Goal: Information Seeking & Learning: Learn about a topic

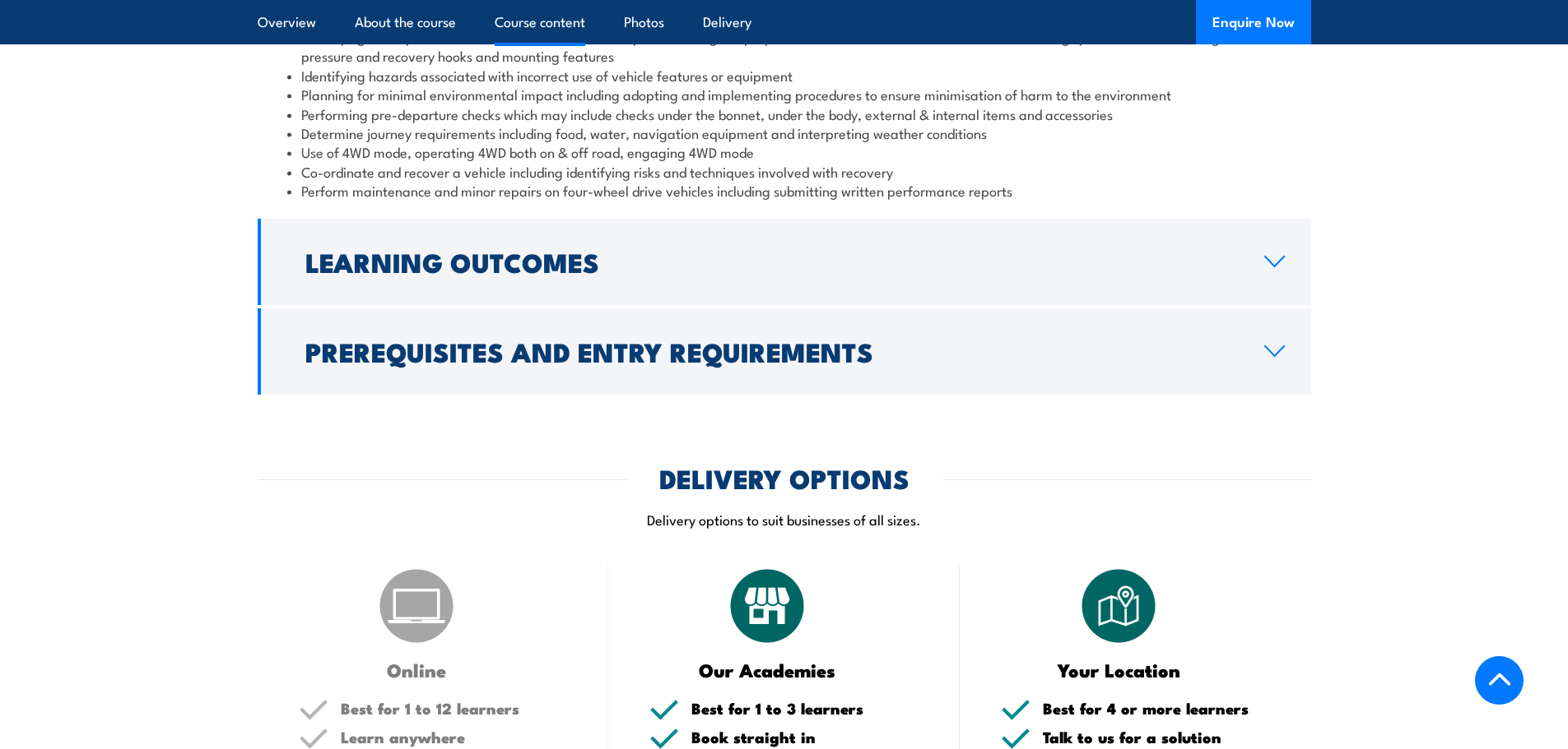
scroll to position [1093, 0]
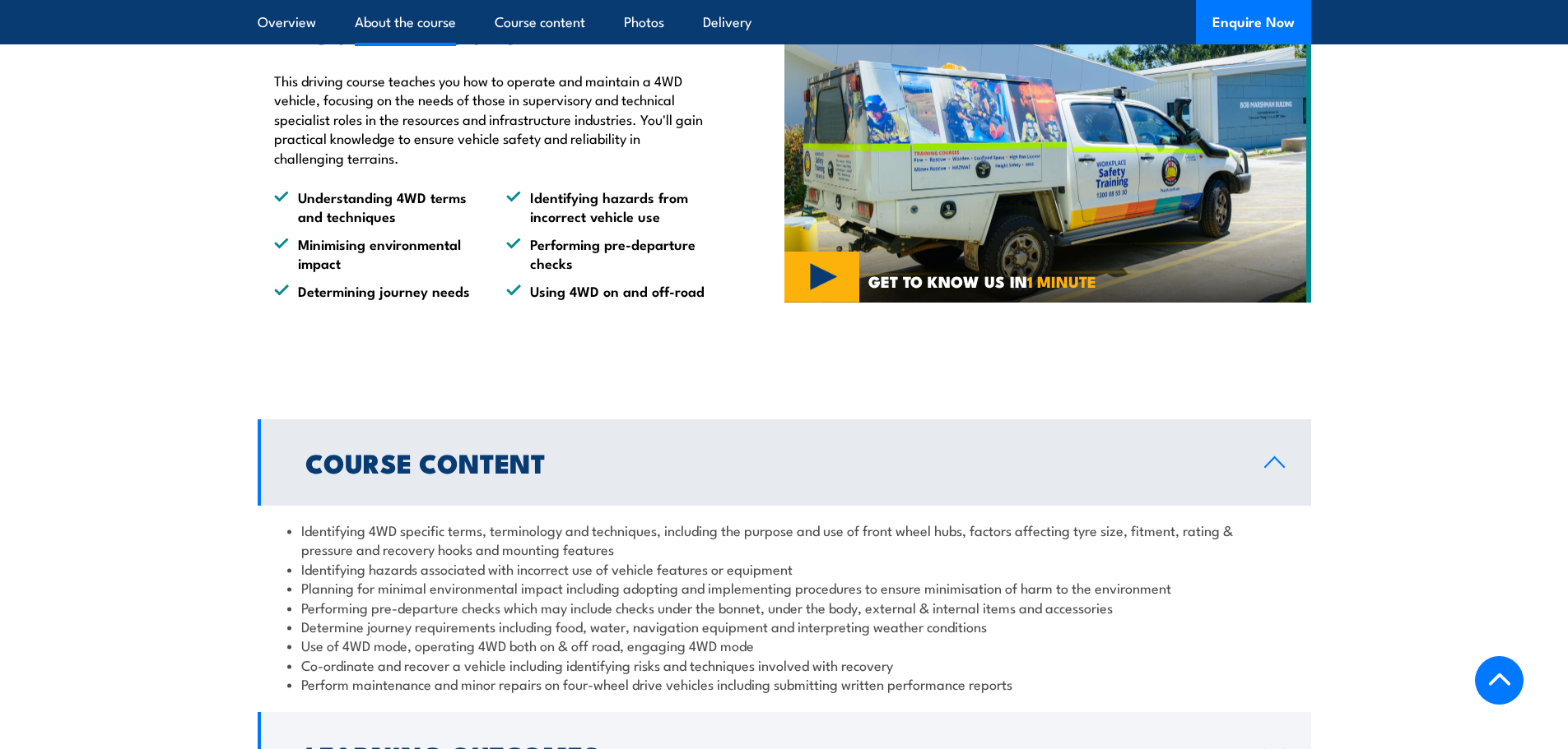
click at [552, 23] on link "Course content" at bounding box center [539, 21] width 90 height 43
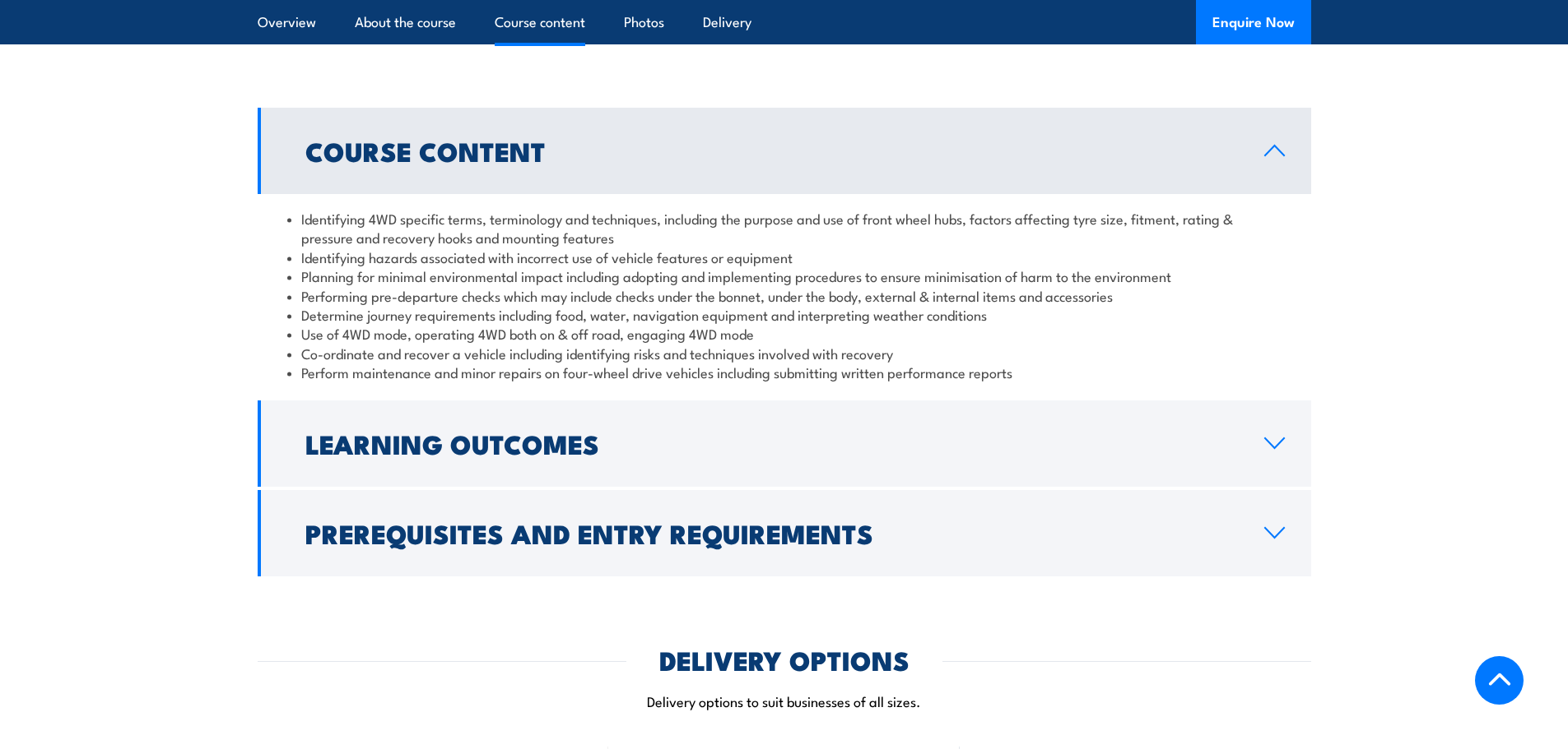
scroll to position [1409, 0]
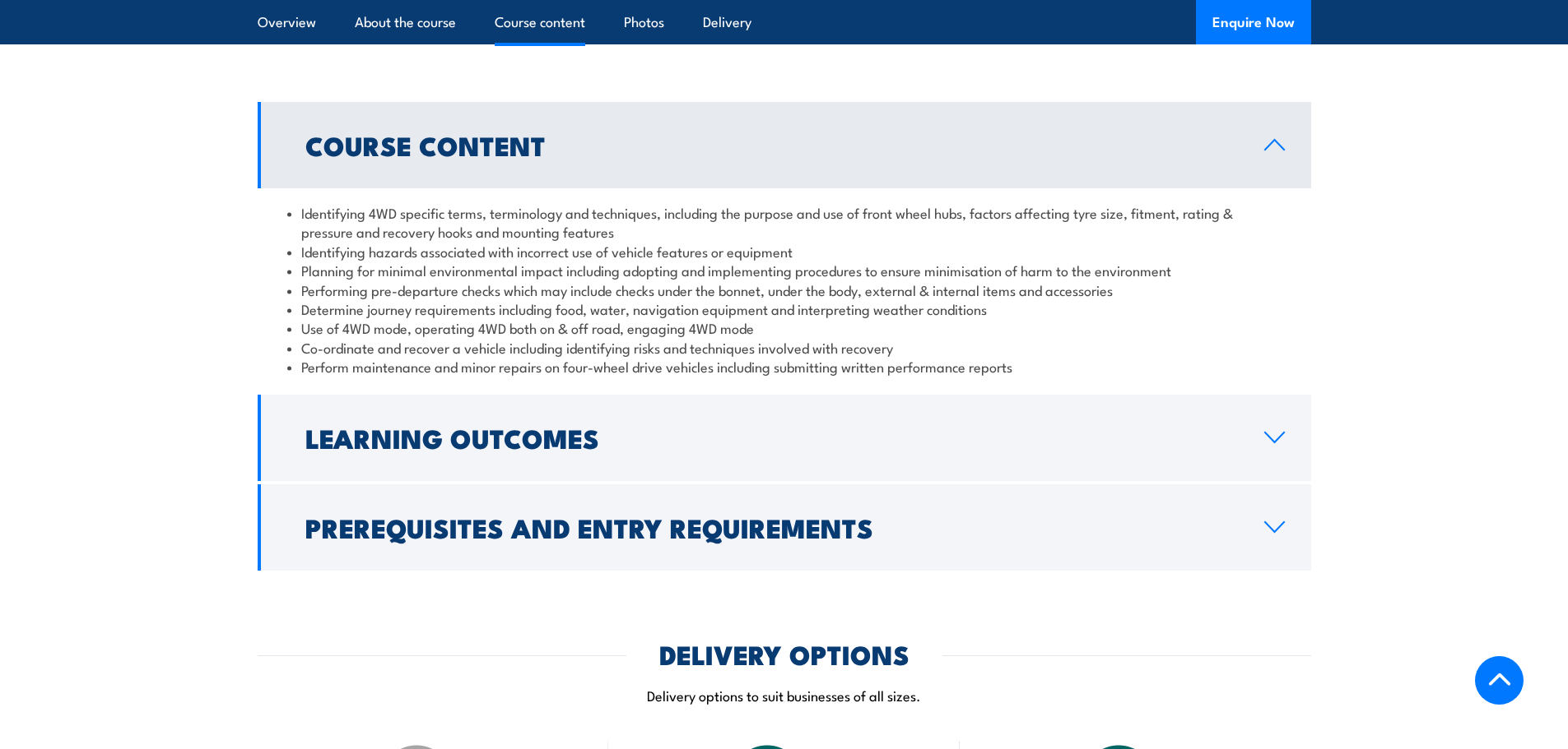
click at [416, 18] on link "About the course" at bounding box center [405, 21] width 101 height 43
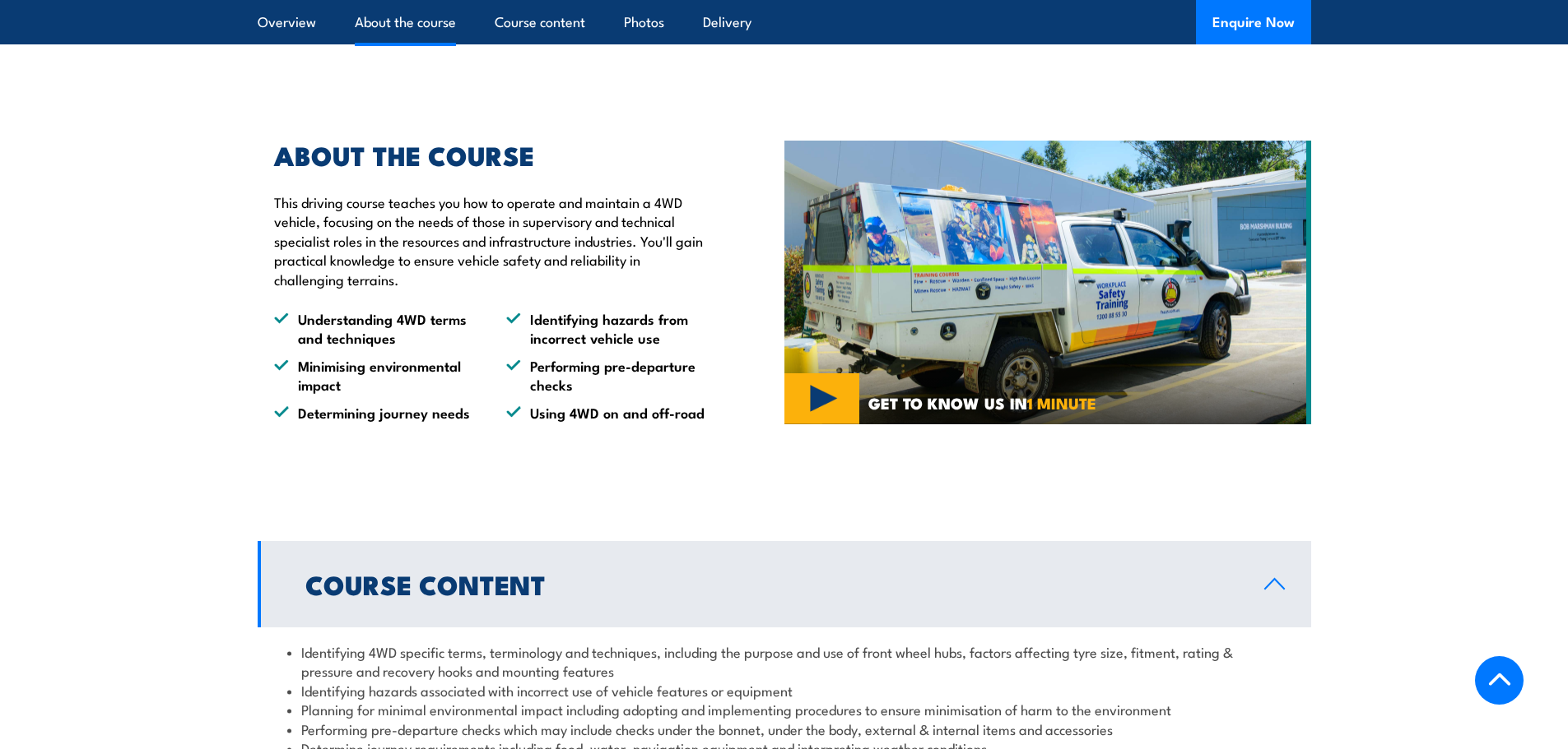
click at [275, 18] on link "Overview" at bounding box center [287, 21] width 58 height 43
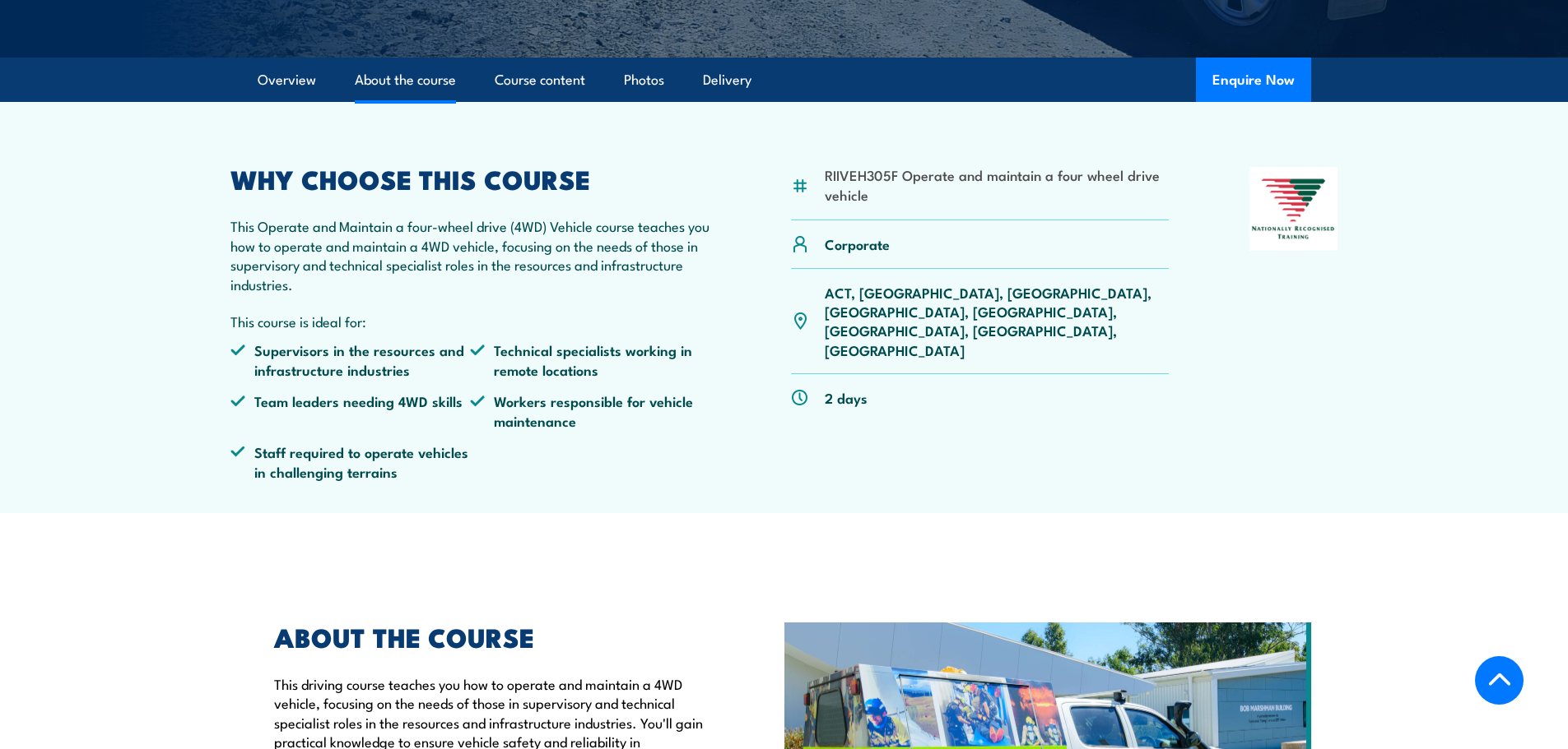
scroll to position [970, 0]
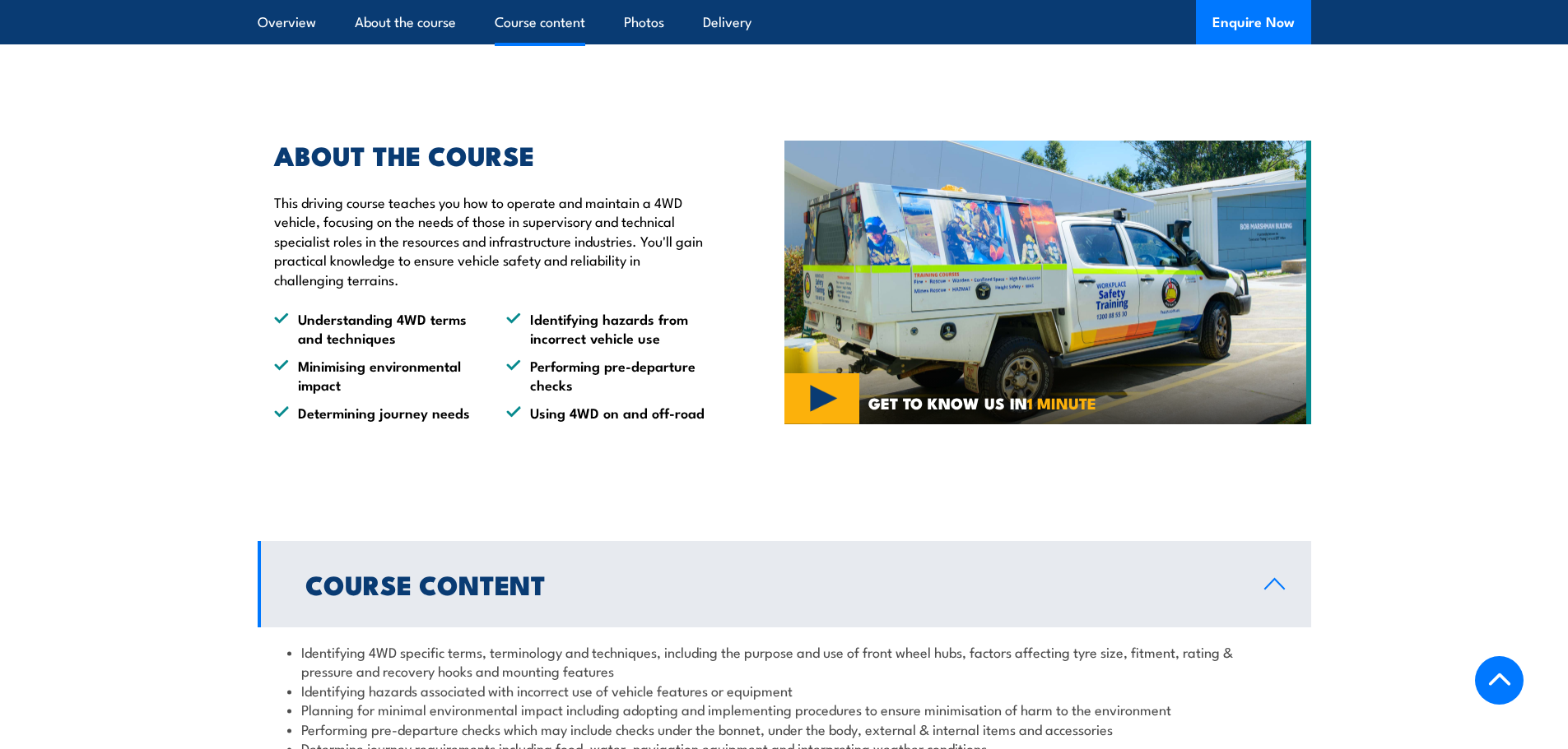
scroll to position [1409, 0]
